Goal: Obtain resource: Obtain resource

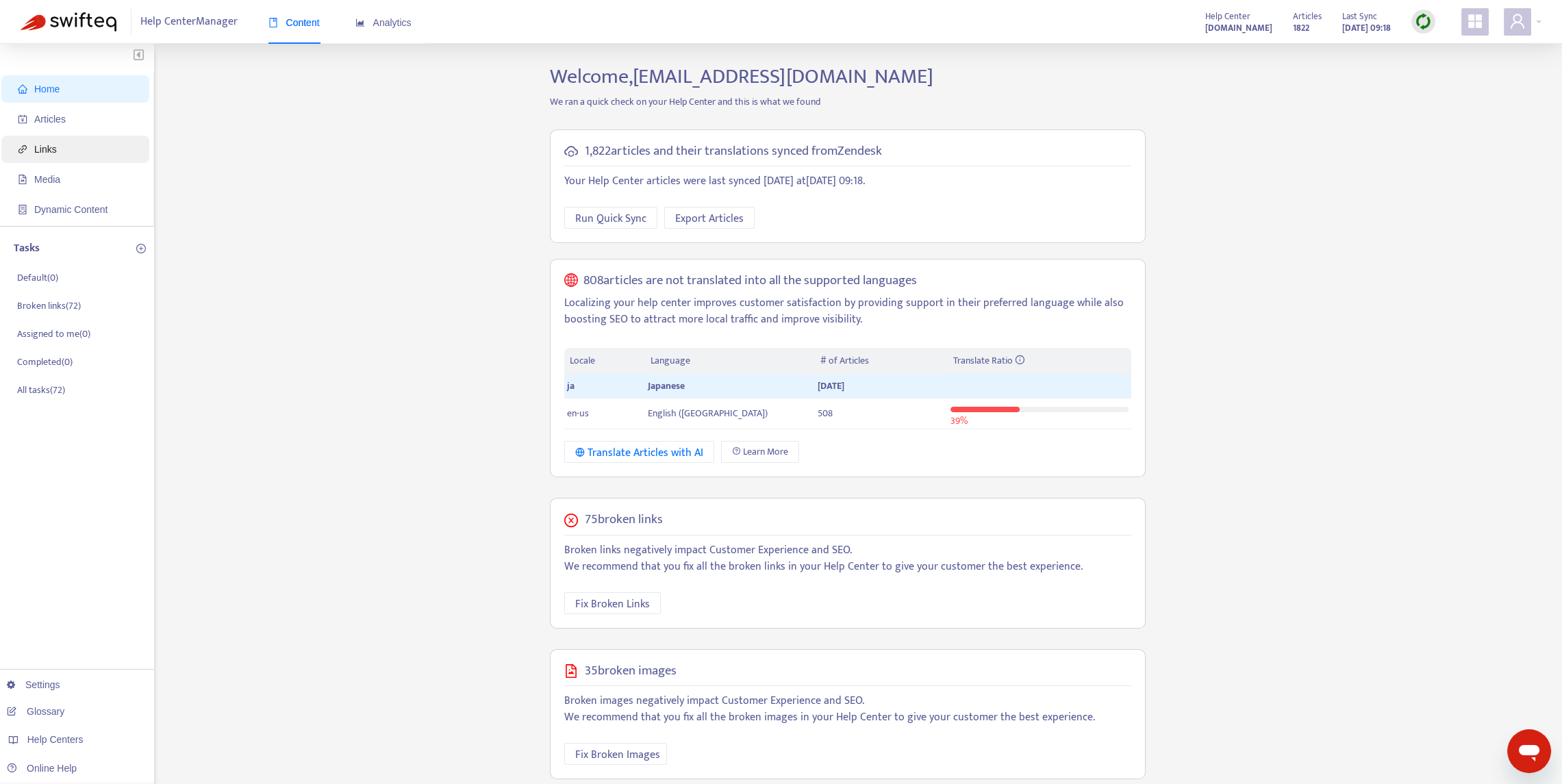
click at [52, 157] on span "Links" at bounding box center [78, 149] width 121 height 27
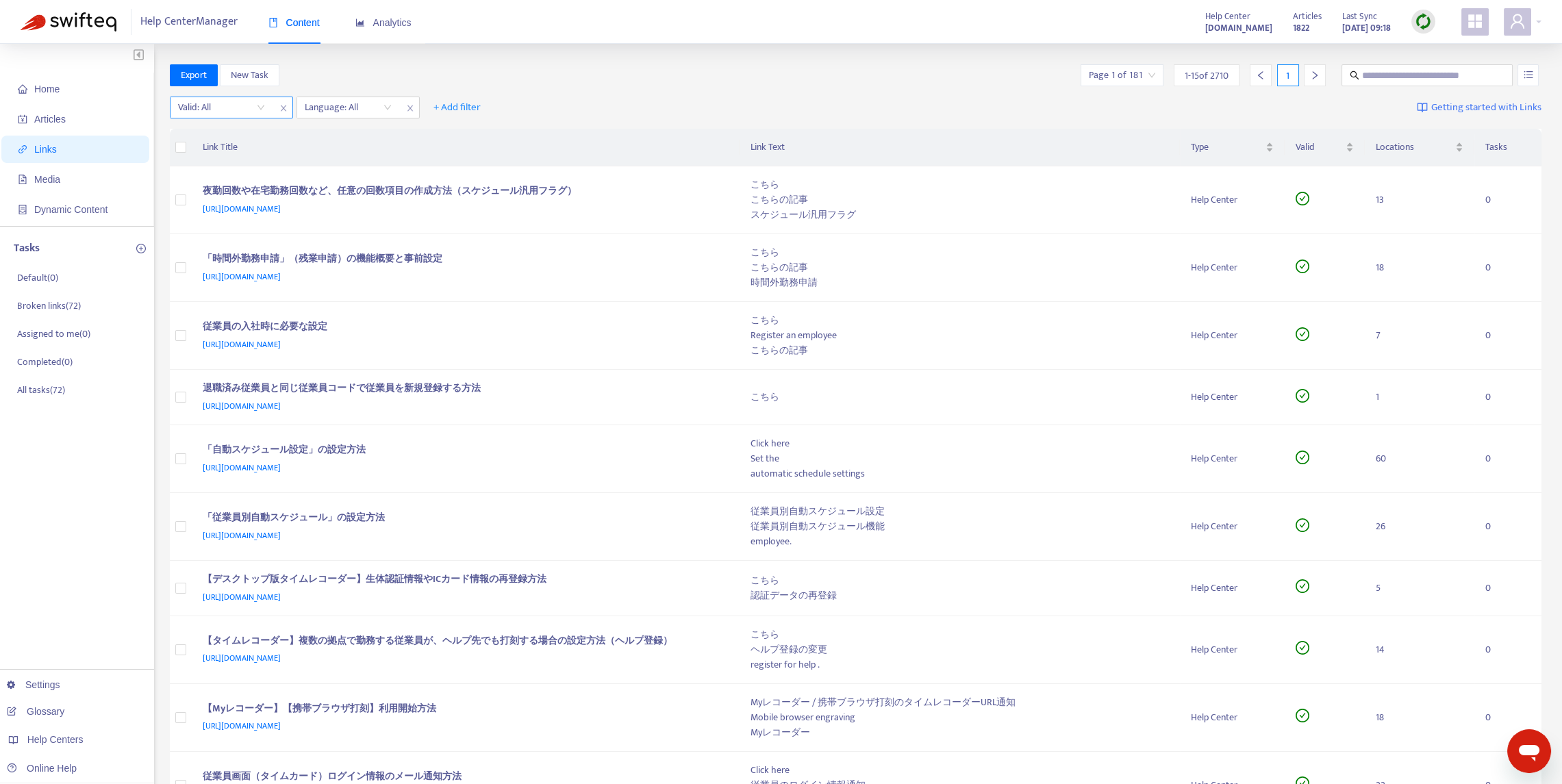
click at [223, 110] on input "search" at bounding box center [221, 107] width 87 height 20
click at [216, 156] on div "Yes" at bounding box center [300, 156] width 239 height 15
click at [343, 111] on div at bounding box center [342, 108] width 83 height 16
click at [339, 149] on div "ja" at bounding box center [428, 156] width 239 height 15
click at [862, 107] on div "Valid : is Yes Language : is ja + Add filter Getting started with Links" at bounding box center [856, 110] width 1373 height 37
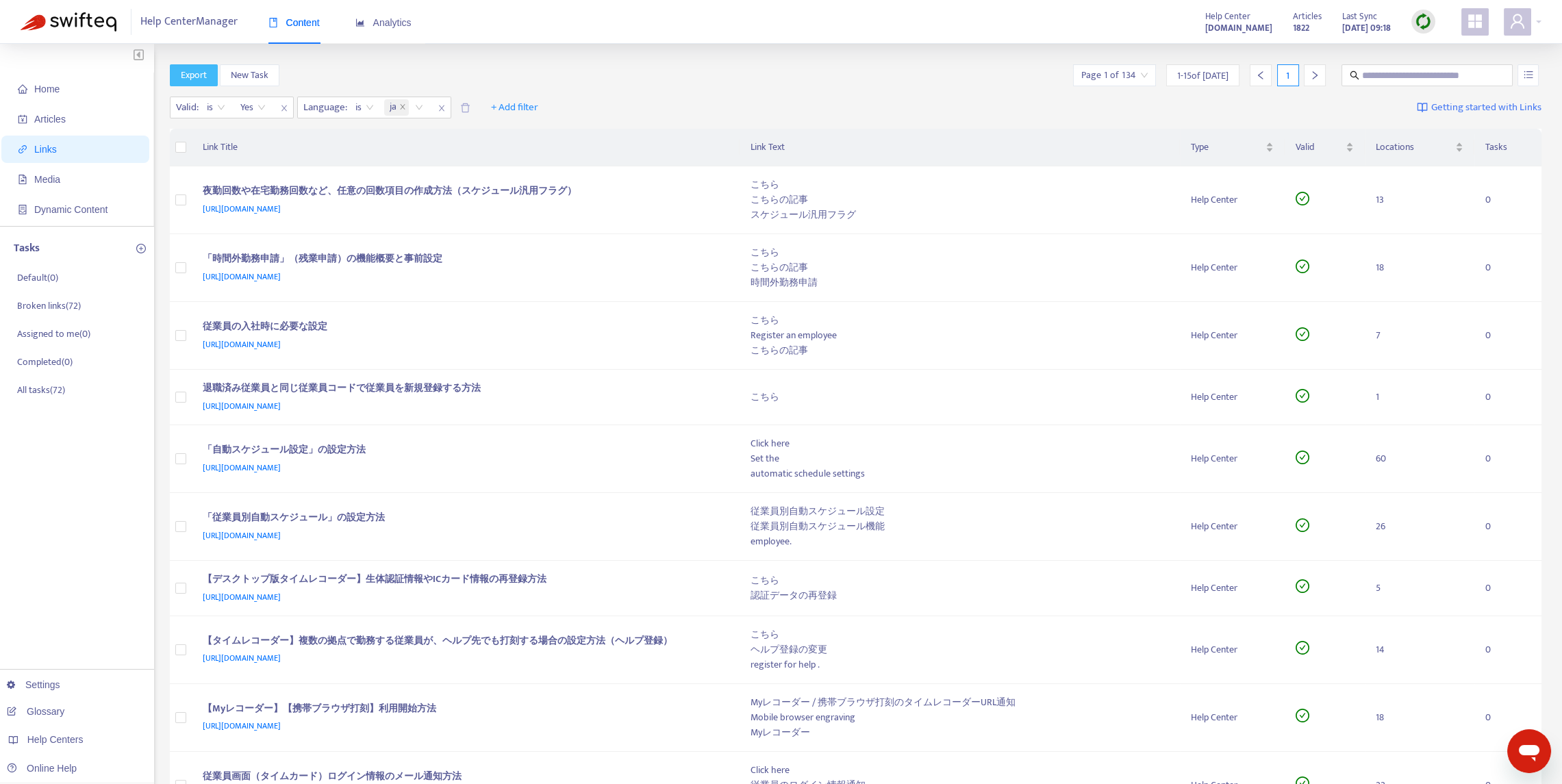
click at [187, 74] on span "Export" at bounding box center [194, 75] width 26 height 15
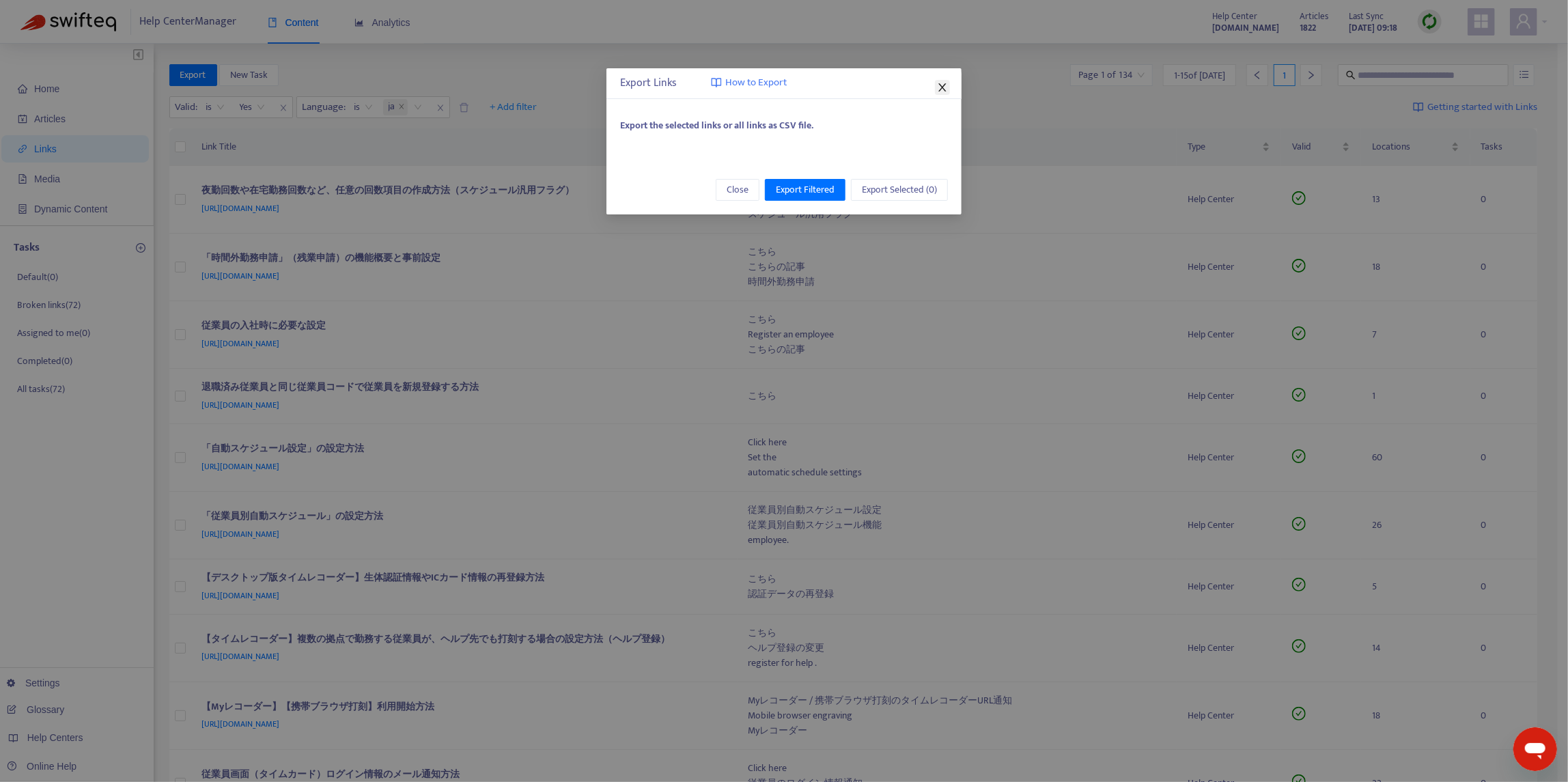
click at [944, 83] on icon "close" at bounding box center [942, 87] width 11 height 11
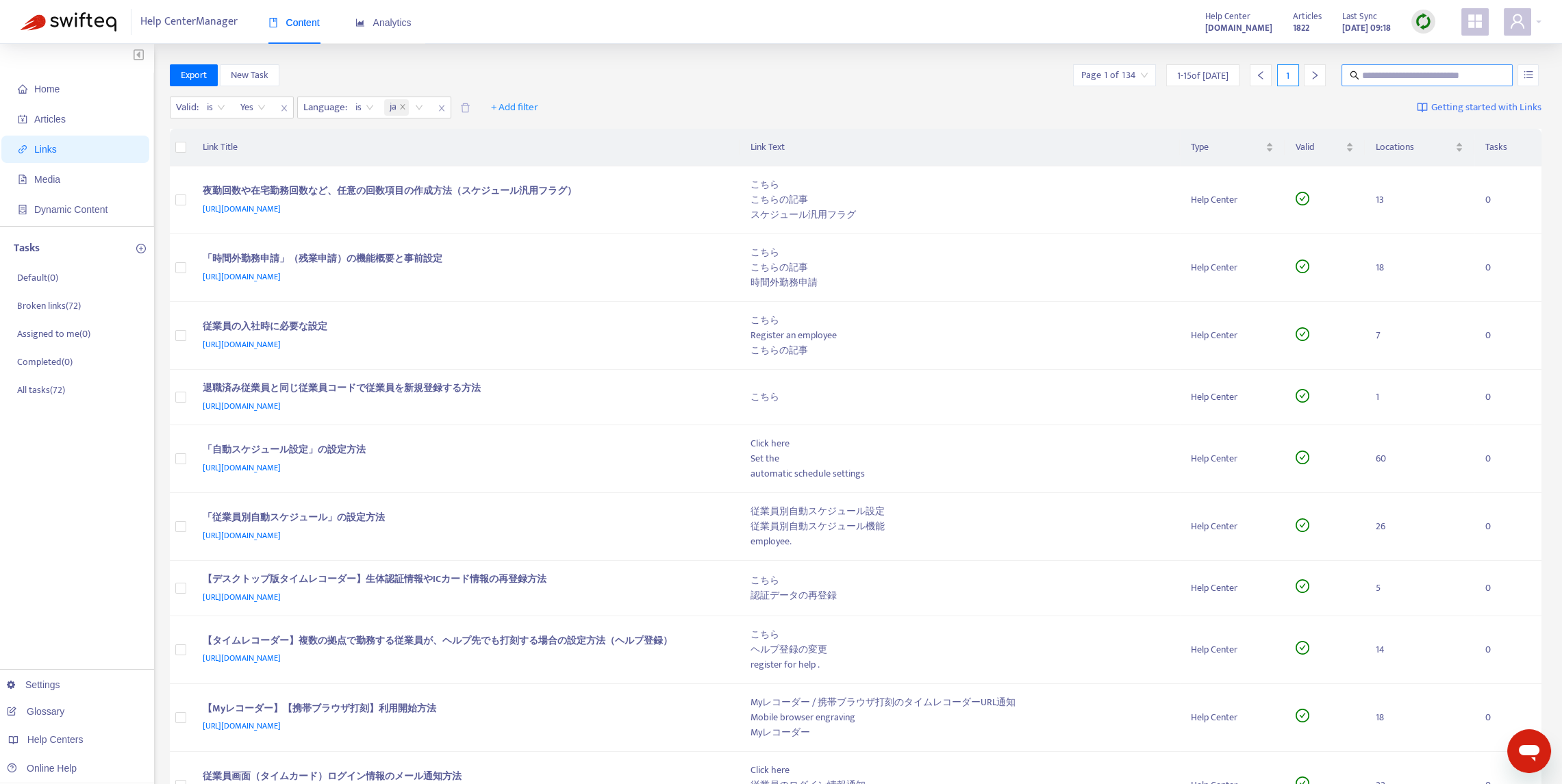
click at [1413, 75] on input "text" at bounding box center [1428, 75] width 132 height 15
paste input "**********"
type input "**********"
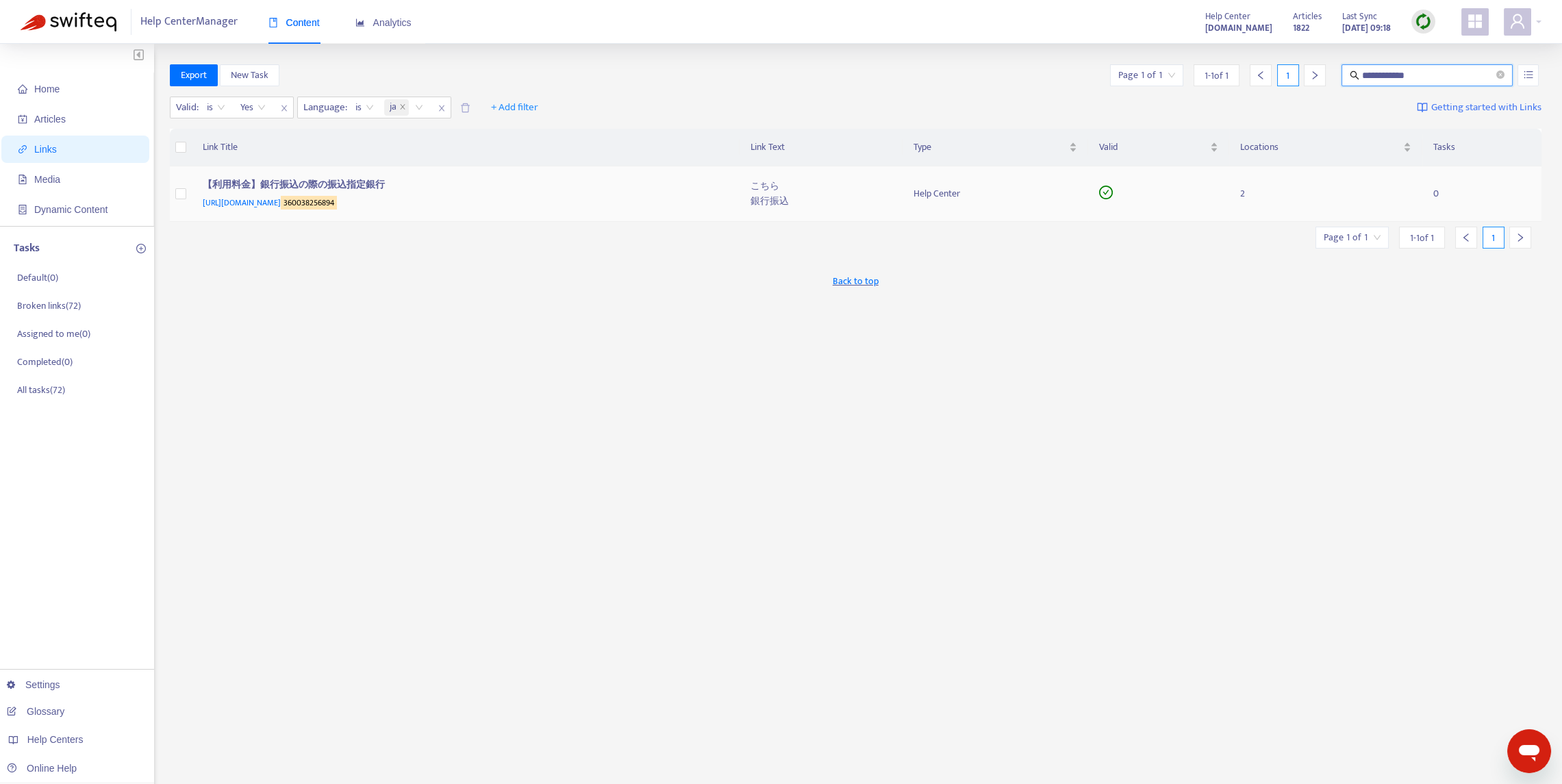
click at [737, 197] on td "【利用料金】銀行振込の際の振込指定銀行 https://support.ta.kingoftime.jp/hc/ja/articles/ 3600382568…" at bounding box center [465, 194] width 547 height 56
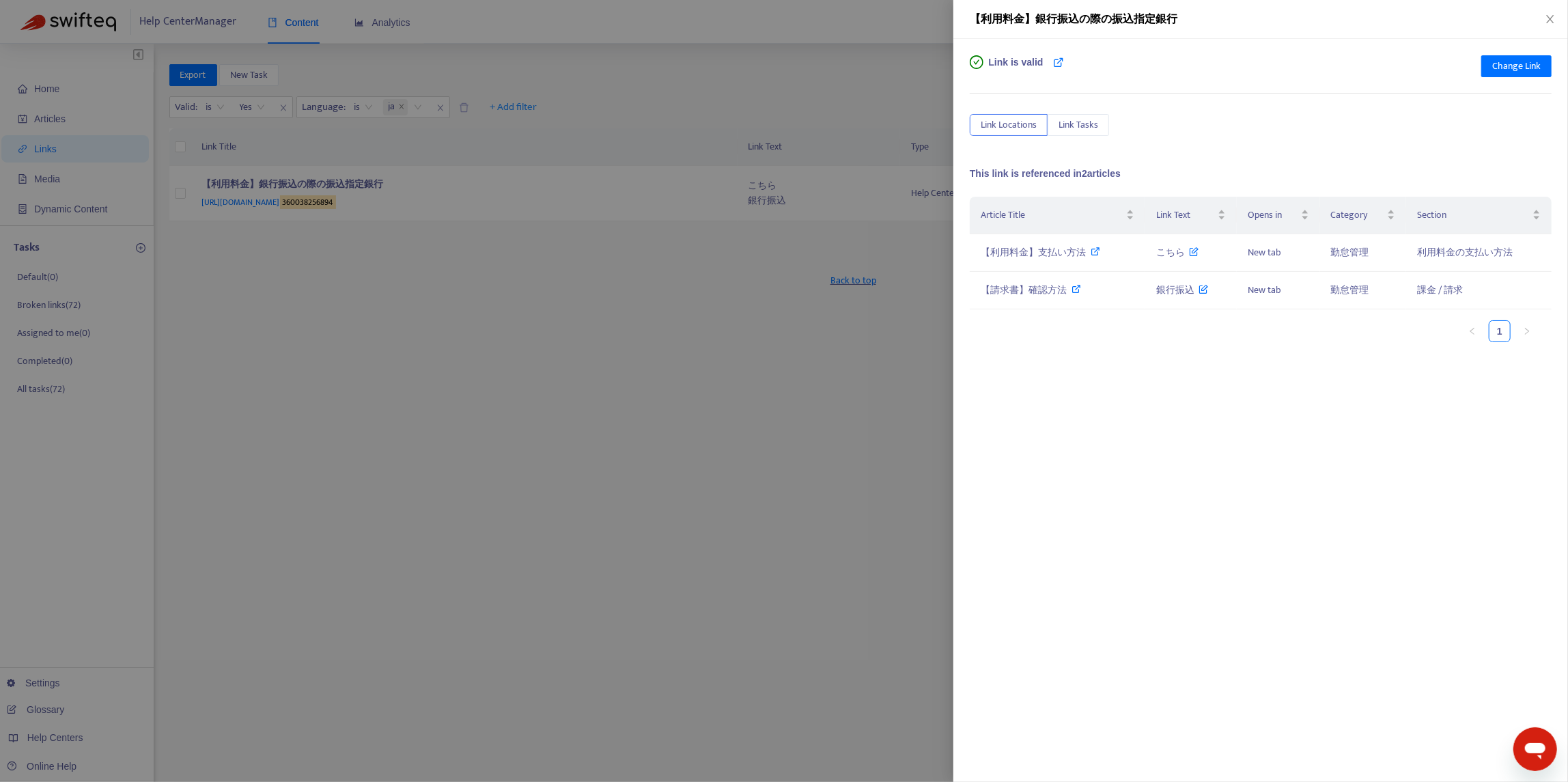
click at [393, 455] on div at bounding box center [784, 391] width 1568 height 782
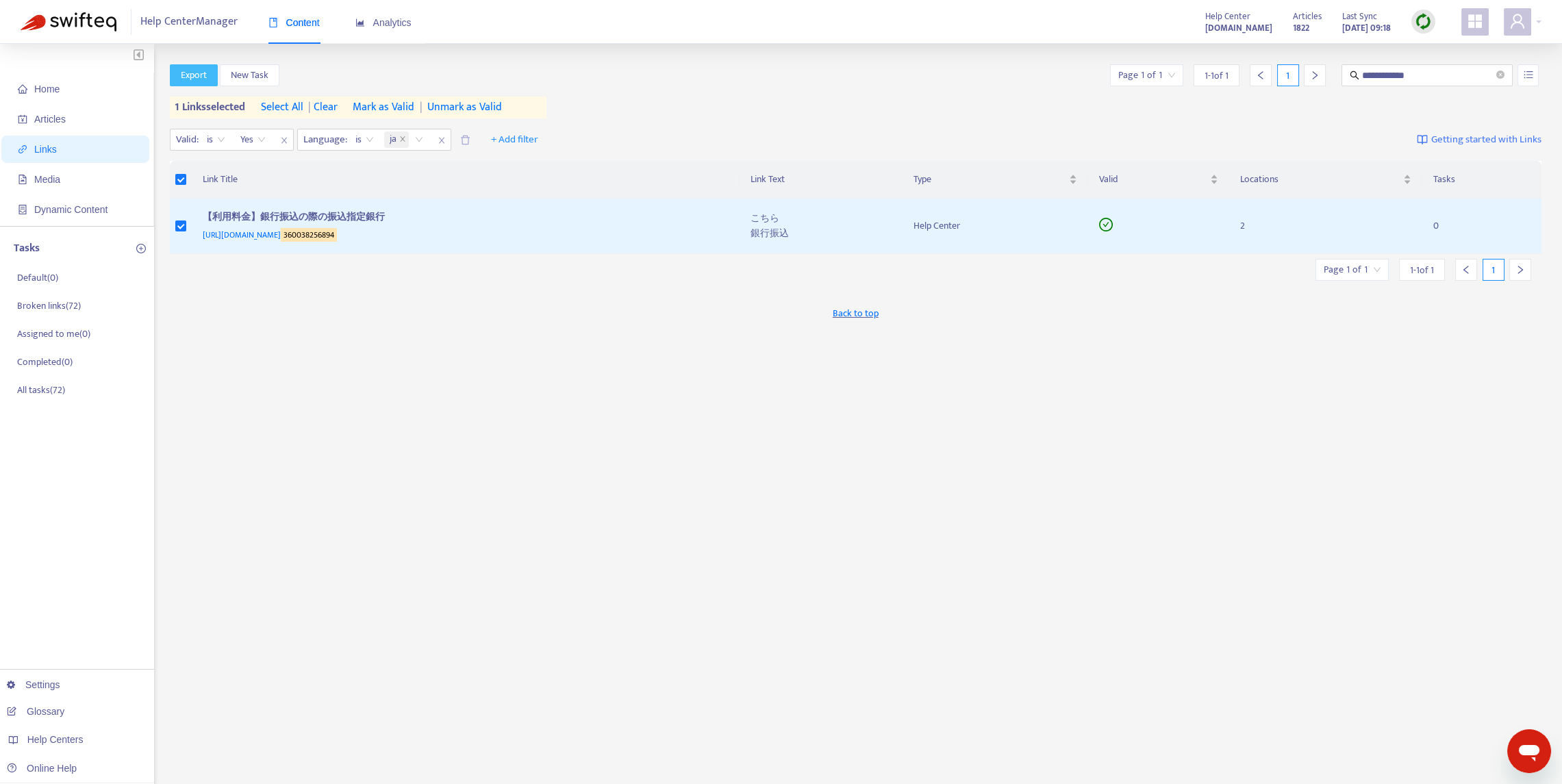
click at [197, 78] on span "Export" at bounding box center [194, 75] width 26 height 15
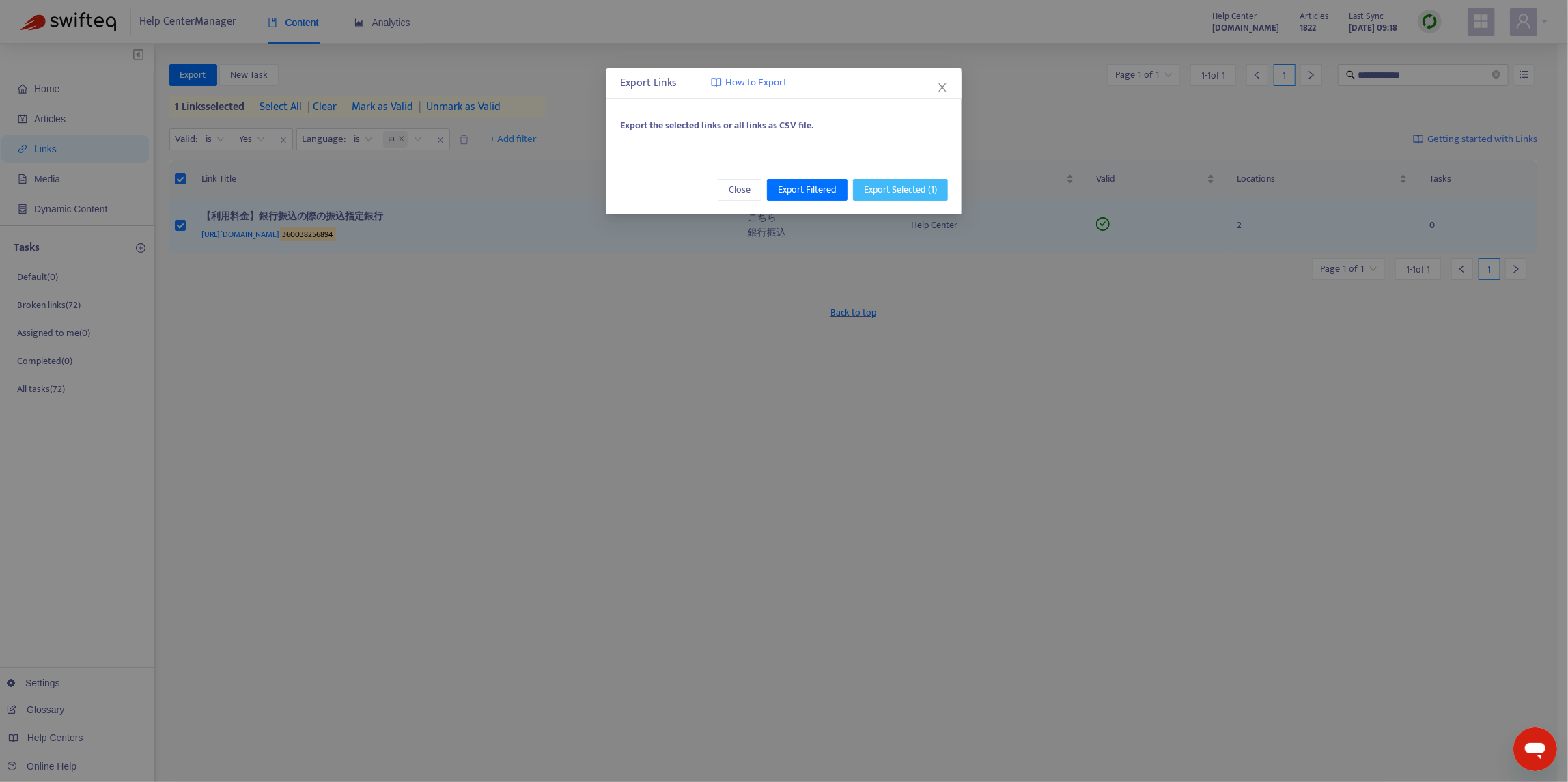
click at [928, 189] on span "Export Selected ( 1 )" at bounding box center [900, 190] width 73 height 15
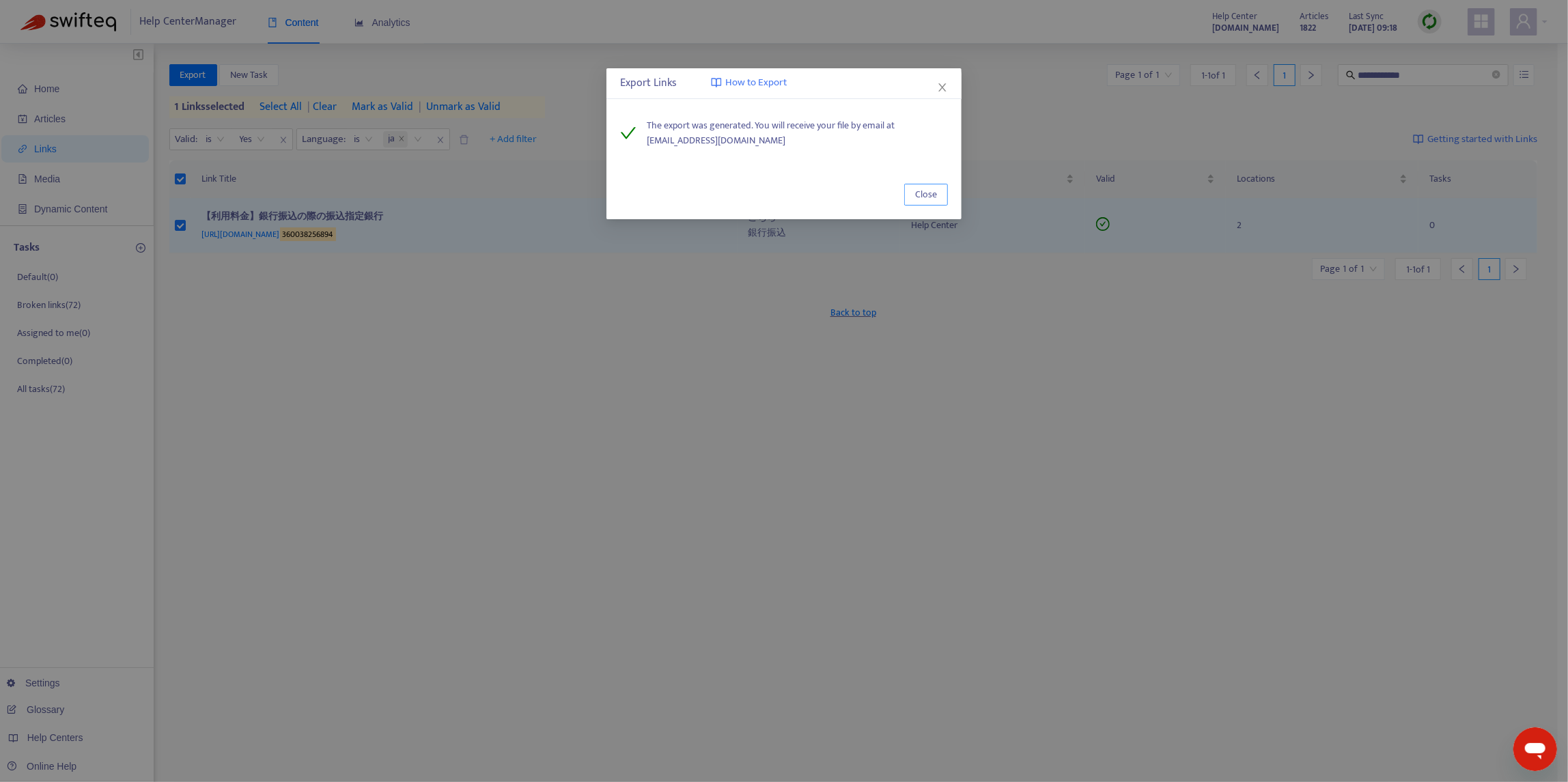
click at [918, 195] on span "Close" at bounding box center [926, 194] width 22 height 15
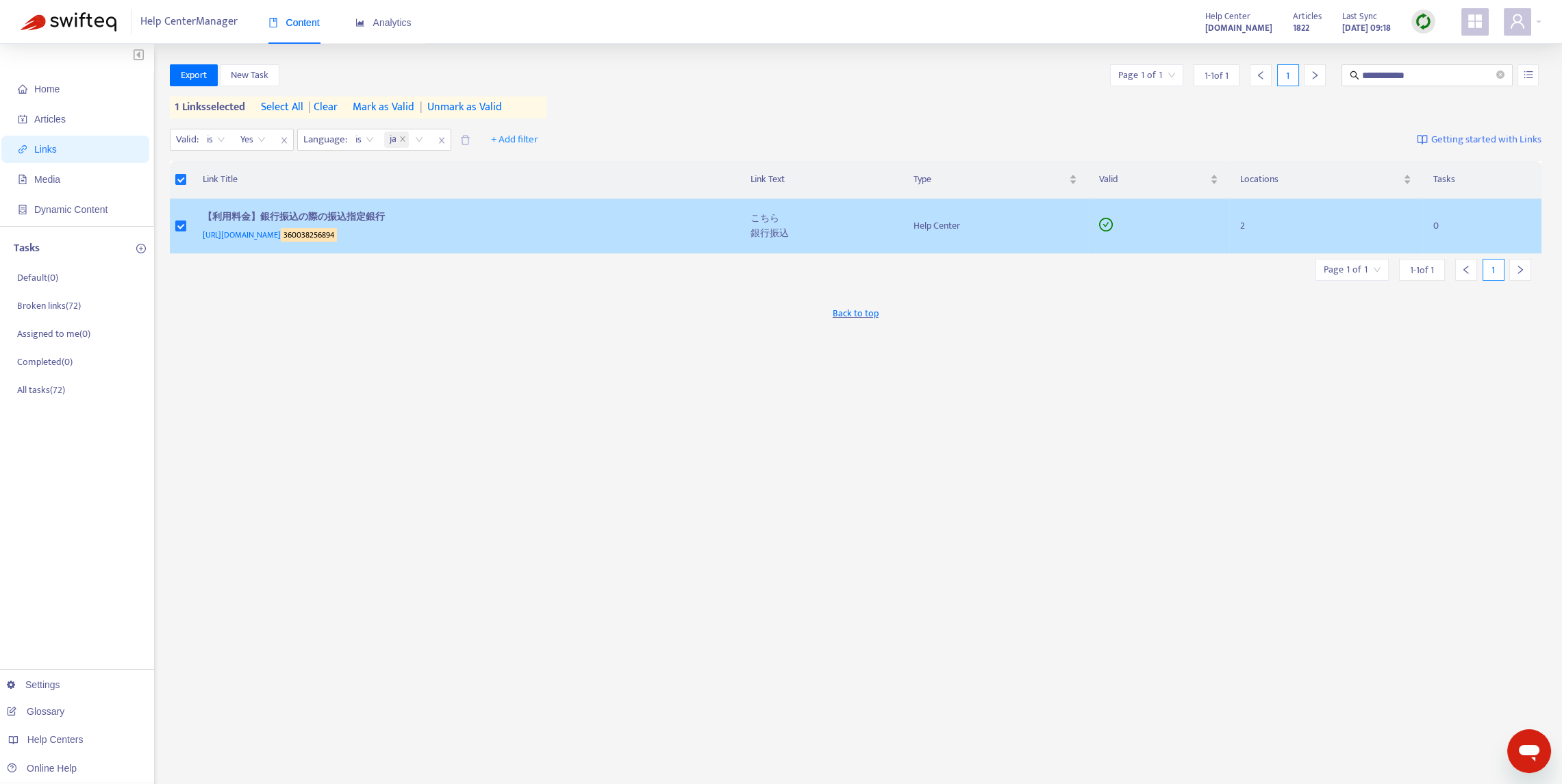
click at [635, 219] on div "【利用料金】銀行振込の際の振込指定銀行" at bounding box center [463, 217] width 521 height 17
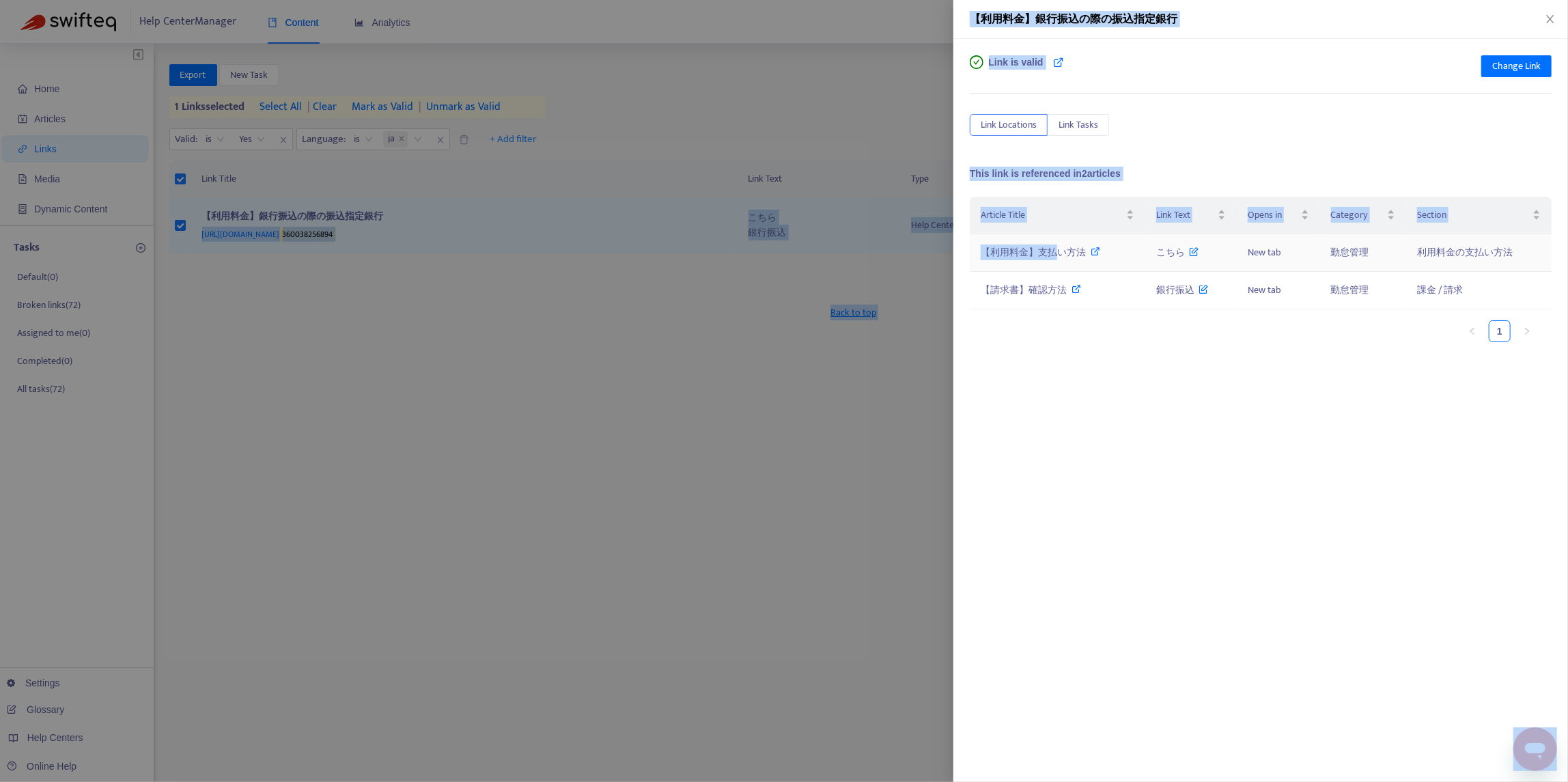
click at [1056, 256] on span "【利用料金】支払い方法" at bounding box center [1032, 252] width 105 height 15
click at [1034, 284] on span "【請求書】確認方法" at bounding box center [1023, 289] width 86 height 15
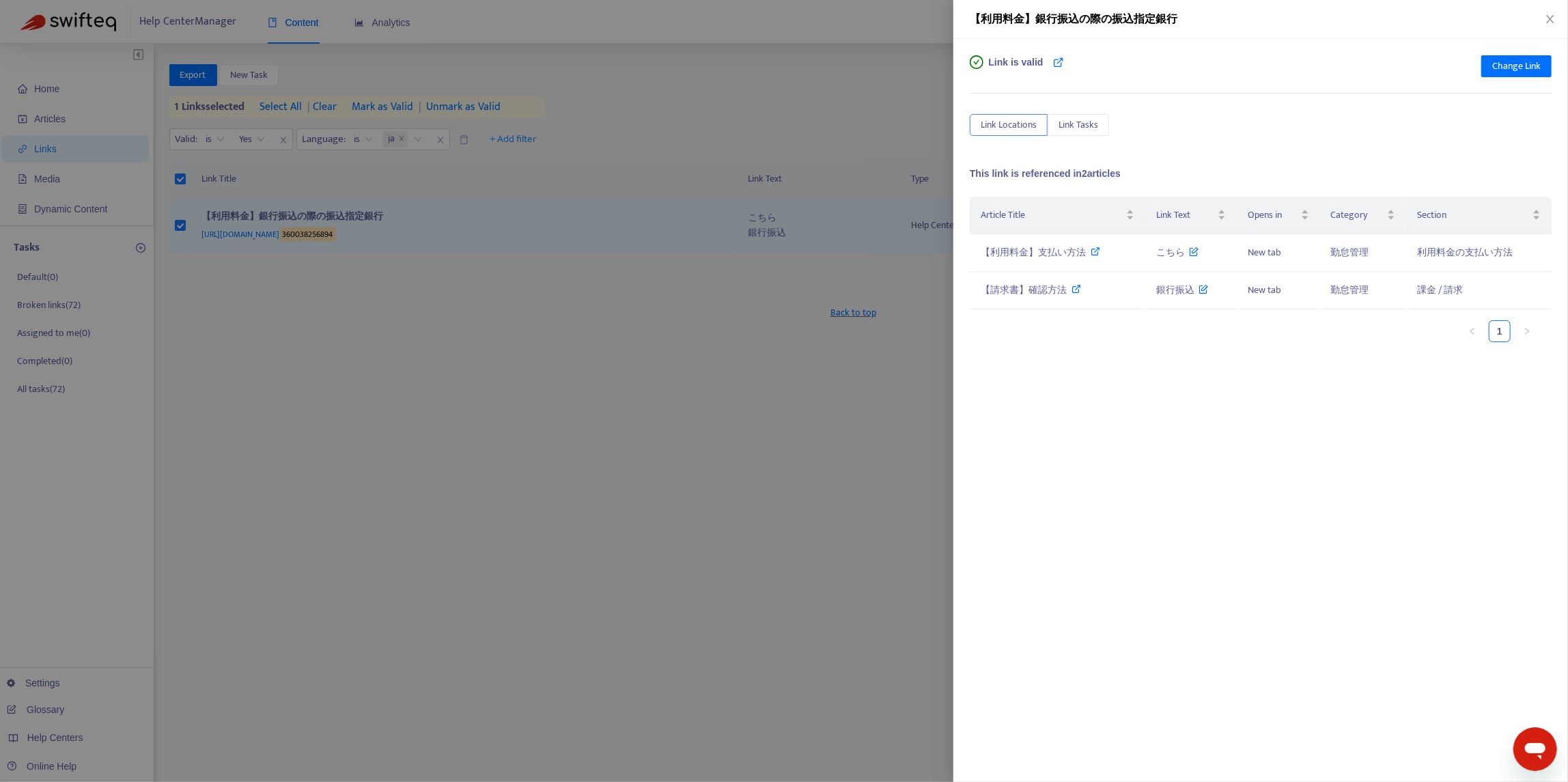
click at [1276, 446] on div "Article Title Link Text Opens in Category Section 【利用料金】支払い方法 こちら New tab 勤怠管理 …" at bounding box center [1260, 334] width 581 height 273
